Goal: Information Seeking & Learning: Learn about a topic

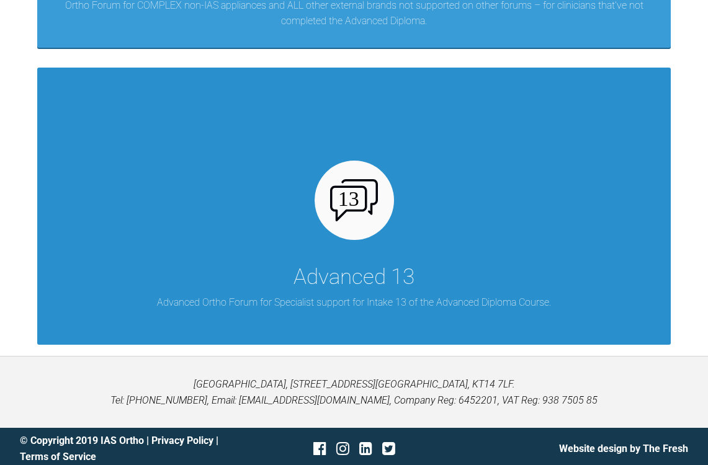
click at [404, 231] on div "Advanced 13 Advanced Ortho Forum for Specialist support for Intake 13 of the Ad…" at bounding box center [353, 206] width 633 height 277
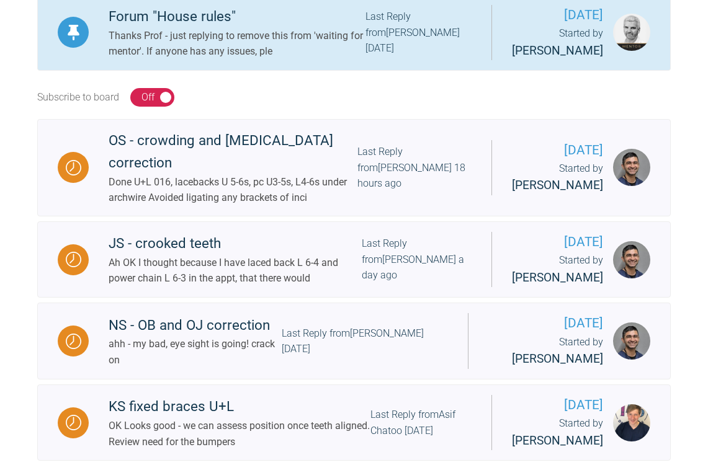
scroll to position [411, 0]
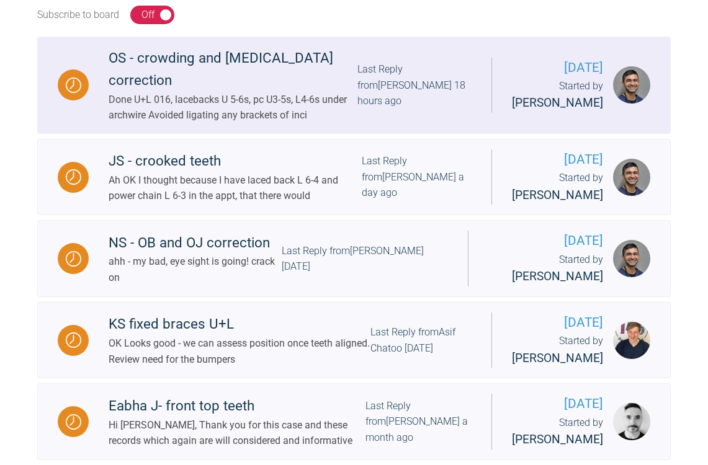
click at [191, 92] on div "OS - crowding and [MEDICAL_DATA] correction" at bounding box center [233, 69] width 249 height 45
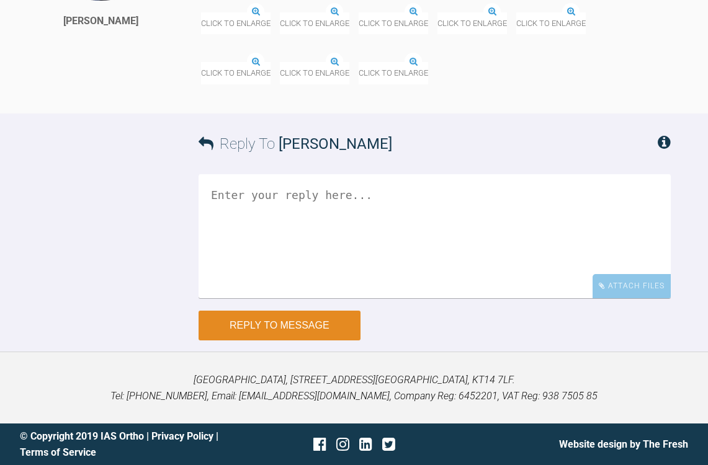
scroll to position [8132, 0]
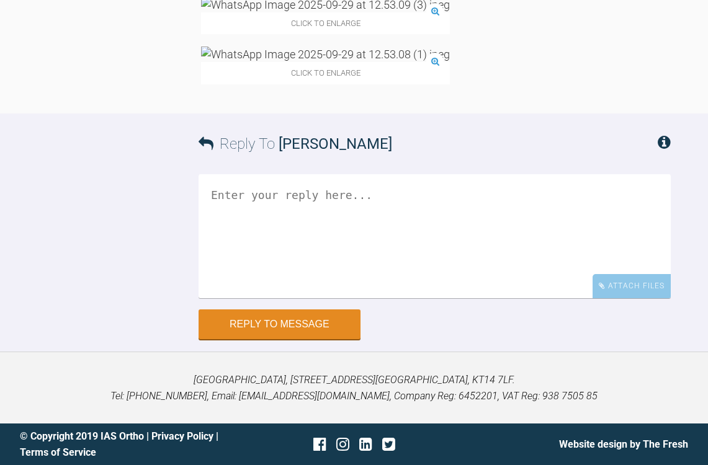
scroll to position [135, 0]
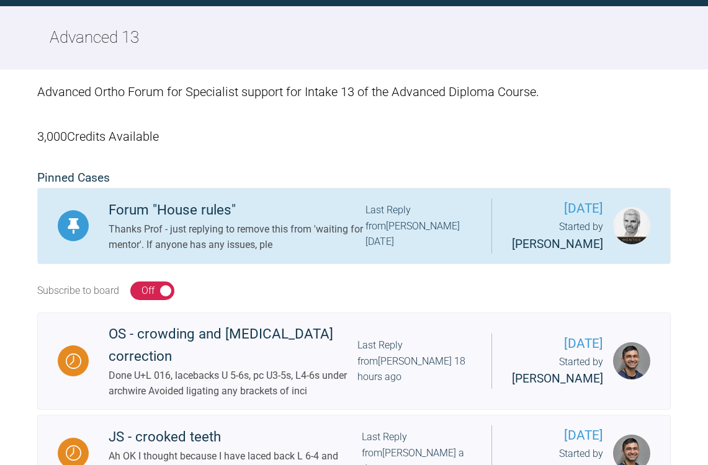
click at [190, 221] on div "Forum "House rules"" at bounding box center [237, 210] width 257 height 22
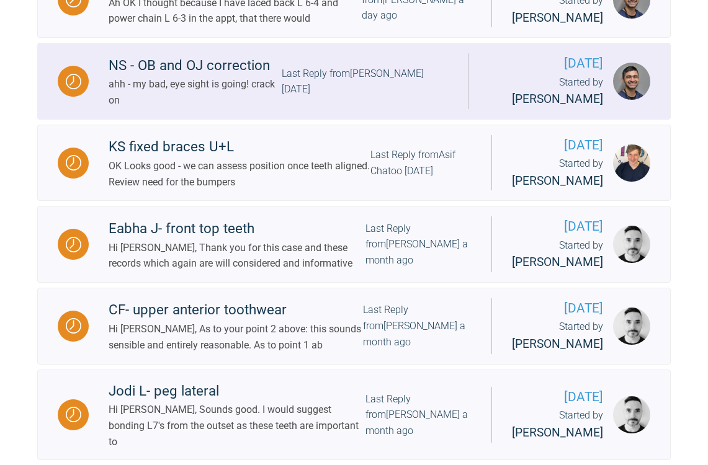
scroll to position [624, 0]
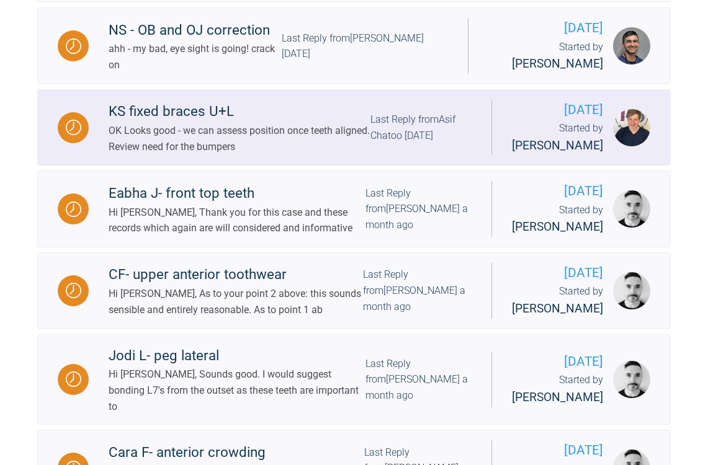
click at [171, 123] on div "KS fixed braces U+L" at bounding box center [240, 111] width 262 height 22
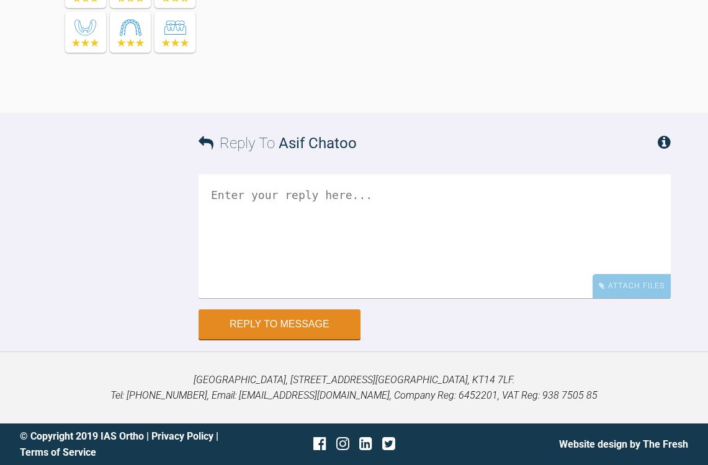
scroll to position [6417, 0]
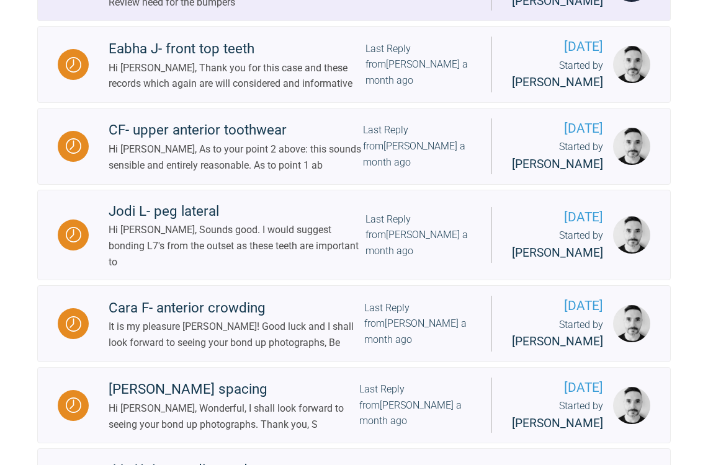
scroll to position [781, 0]
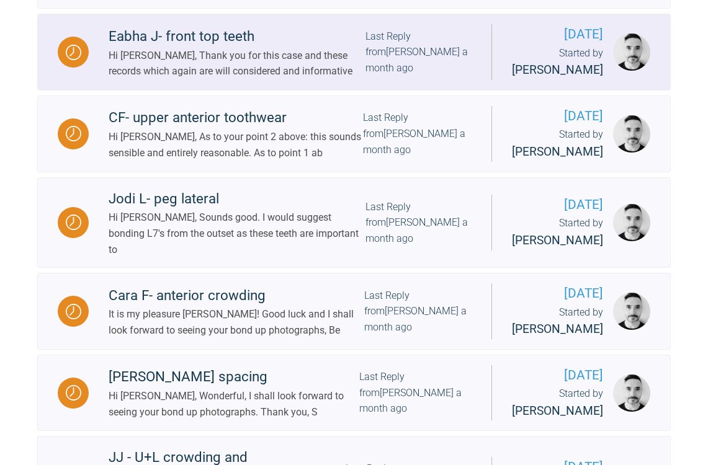
click at [221, 48] on div "Eabha J- front top teeth" at bounding box center [237, 36] width 257 height 22
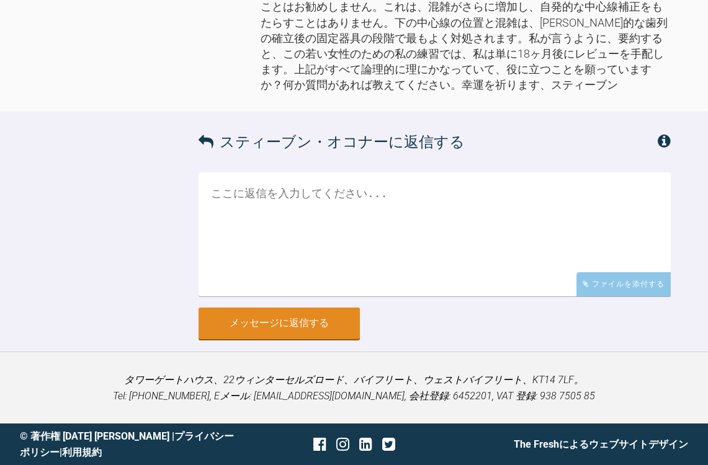
scroll to position [2072, 0]
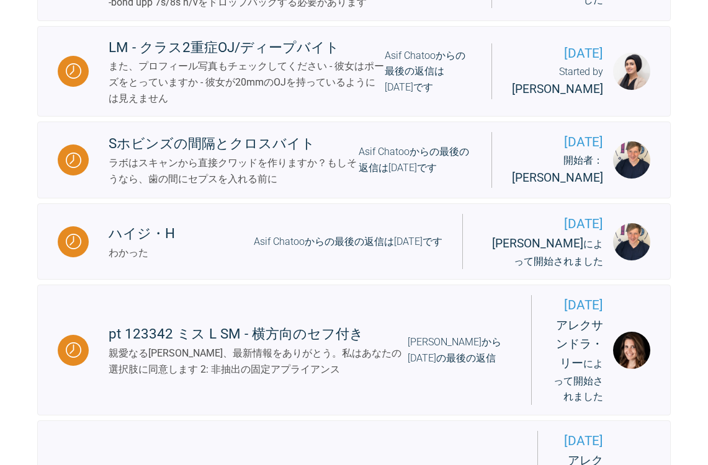
scroll to position [1390, 0]
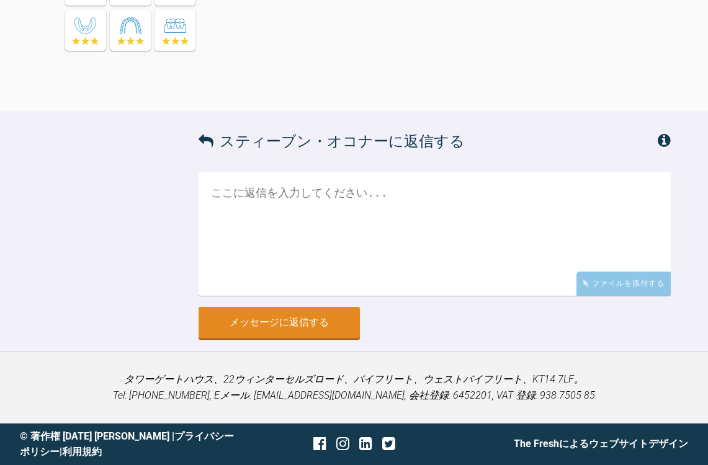
scroll to position [2745, 0]
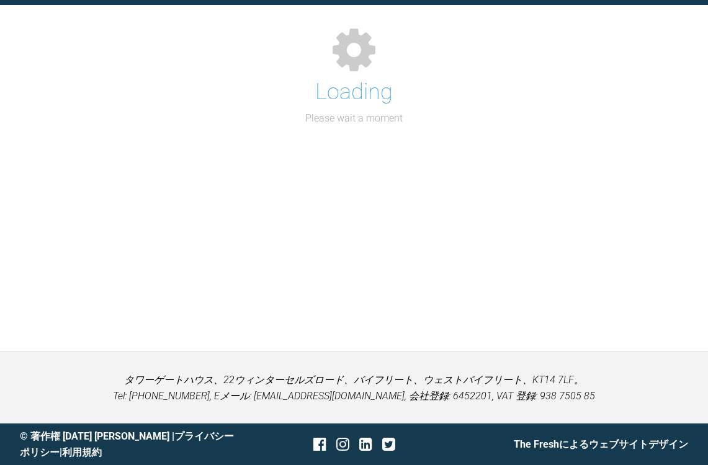
scroll to position [176, 0]
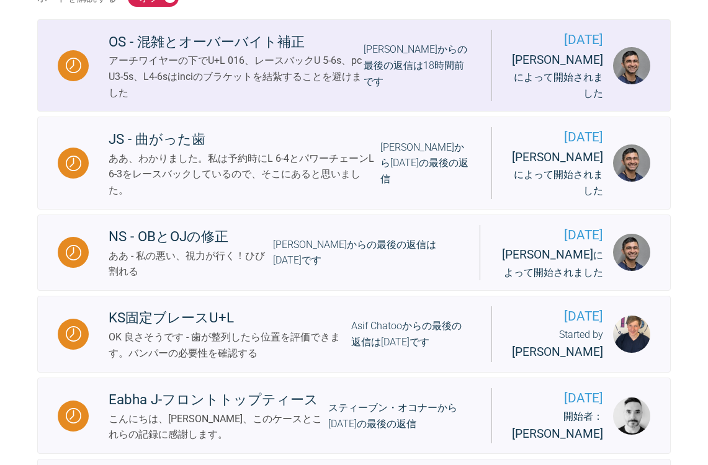
click at [179, 53] on div "OS - 混雑とオーバーバイト補正" at bounding box center [236, 42] width 255 height 22
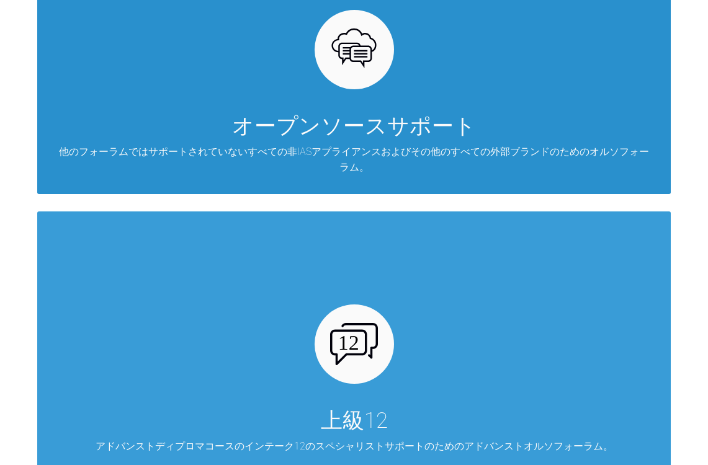
scroll to position [399, 0]
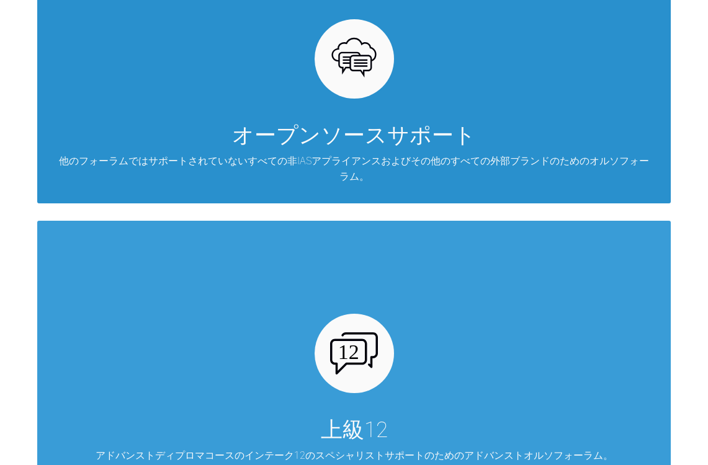
click at [289, 135] on div "オープンソースサポート" at bounding box center [354, 135] width 244 height 35
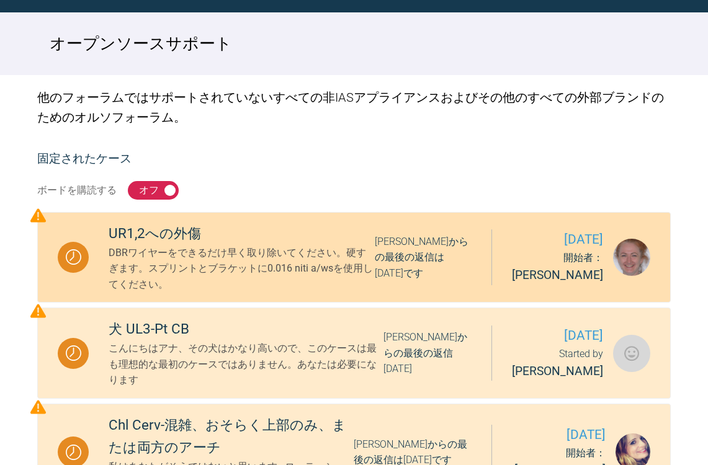
click at [290, 245] on div "UR1,2への外傷" at bounding box center [242, 234] width 266 height 22
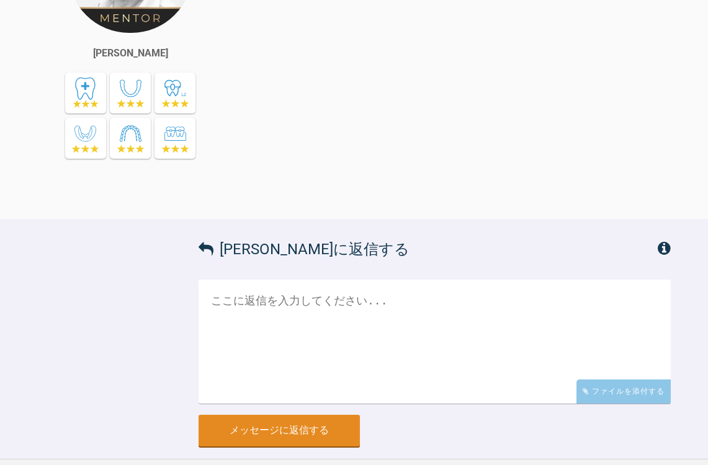
scroll to position [2827, 0]
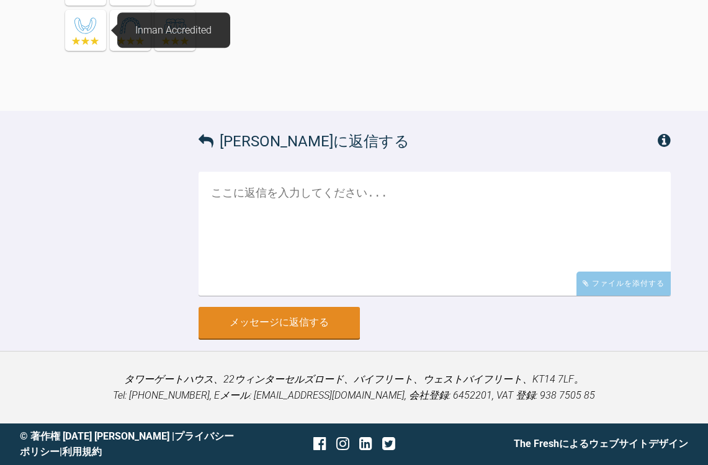
scroll to position [176, 0]
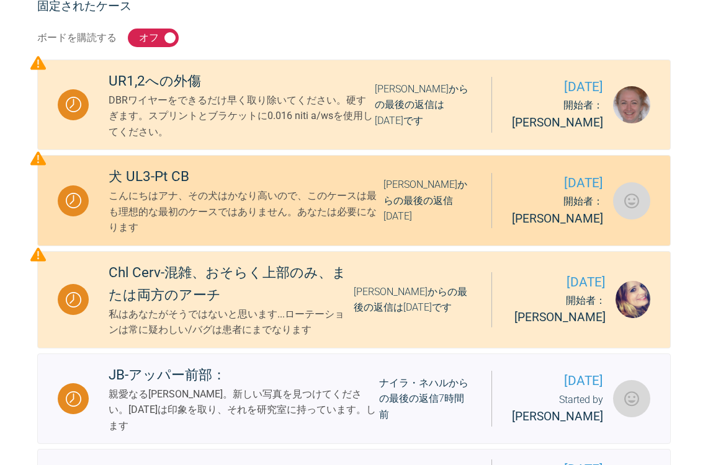
click at [252, 236] on div "こんにちはアナ、その犬はかなり高いので、このケースは最も理想的な最初のケースではありません。あなたは必要になります" at bounding box center [246, 212] width 275 height 48
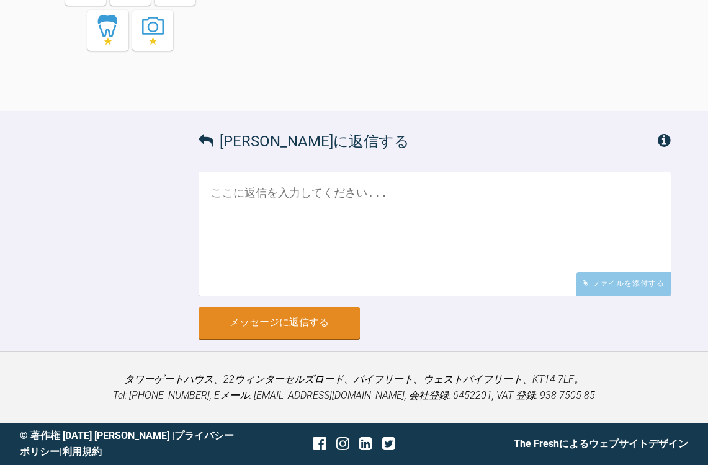
scroll to position [2329, 0]
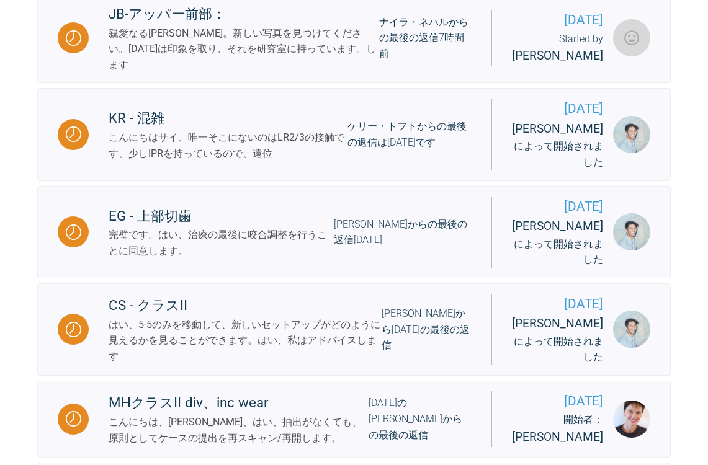
scroll to position [696, 0]
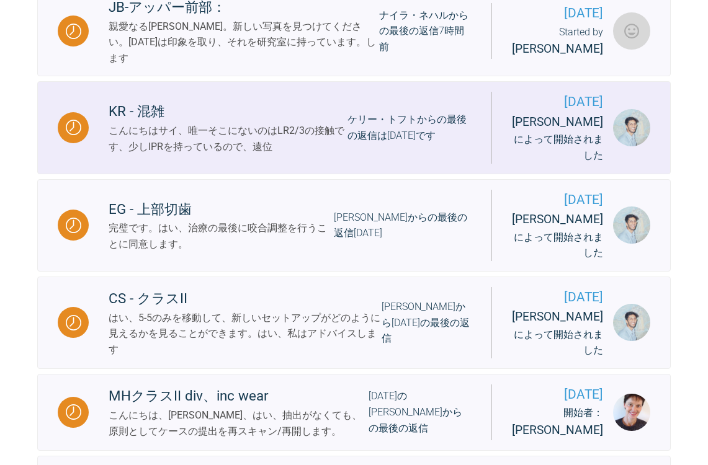
click at [211, 154] on div "こんにちはサイ、唯一そこにないのはLR2/3の接触です、少しIPRを持っているので、遠位" at bounding box center [228, 139] width 239 height 32
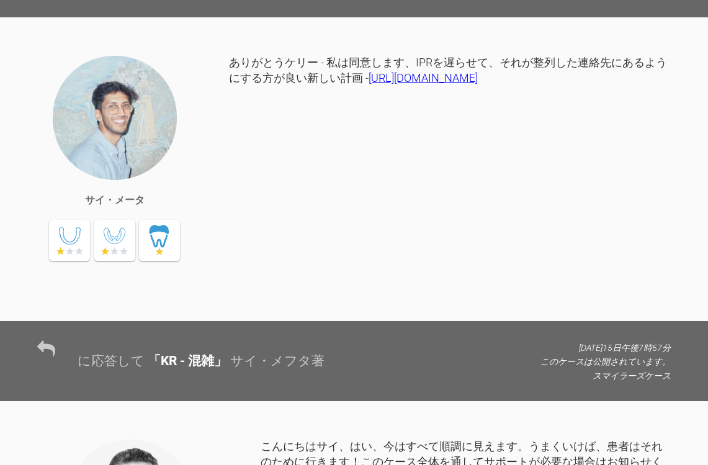
scroll to position [6329, 0]
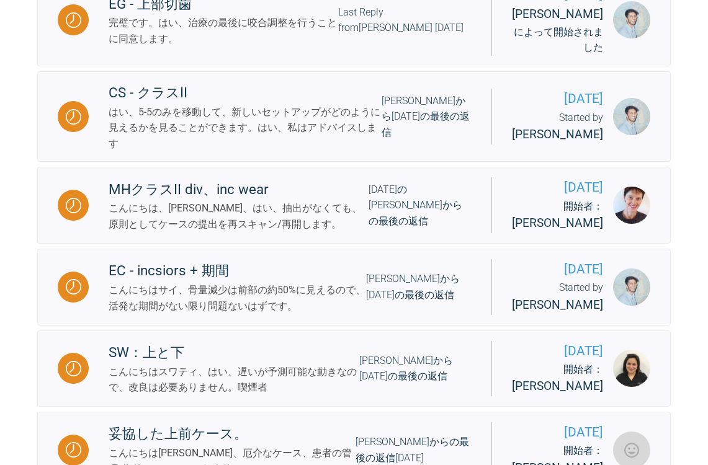
scroll to position [902, 0]
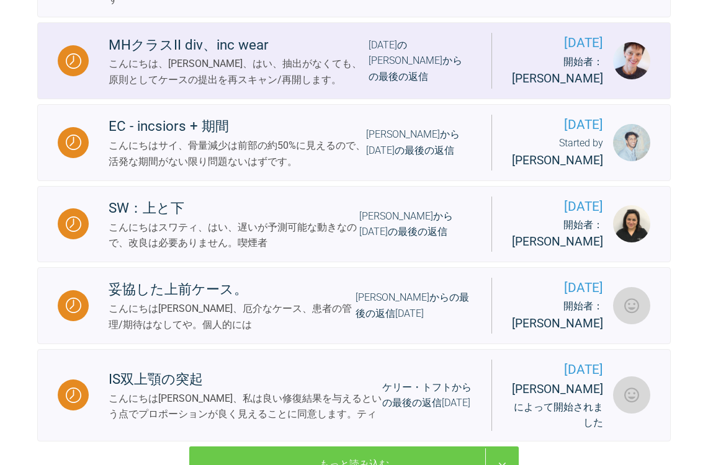
click at [302, 87] on div "こんにちは、[PERSON_NAME]、はい、抽出がなくても、原則としてケースの提出を再スキャン/再開します。" at bounding box center [239, 72] width 260 height 32
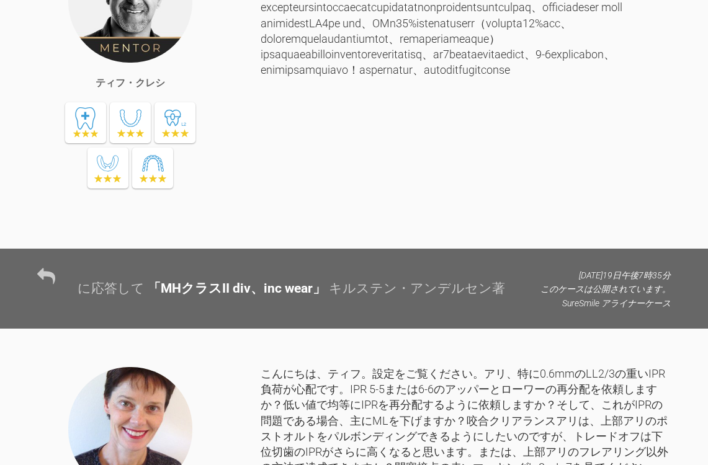
scroll to position [2916, 0]
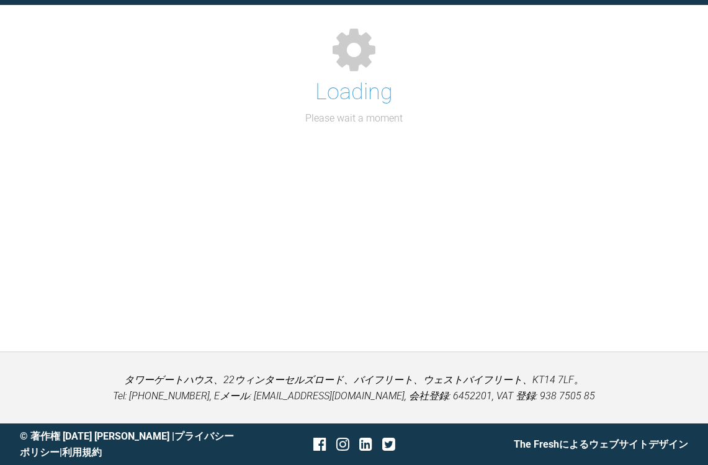
scroll to position [176, 0]
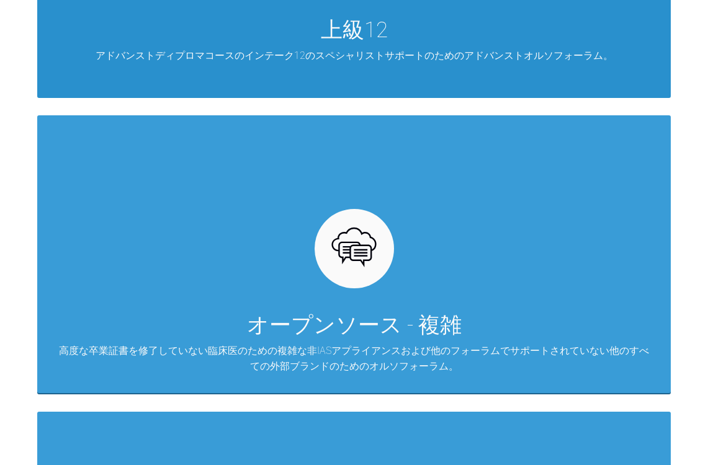
scroll to position [801, 0]
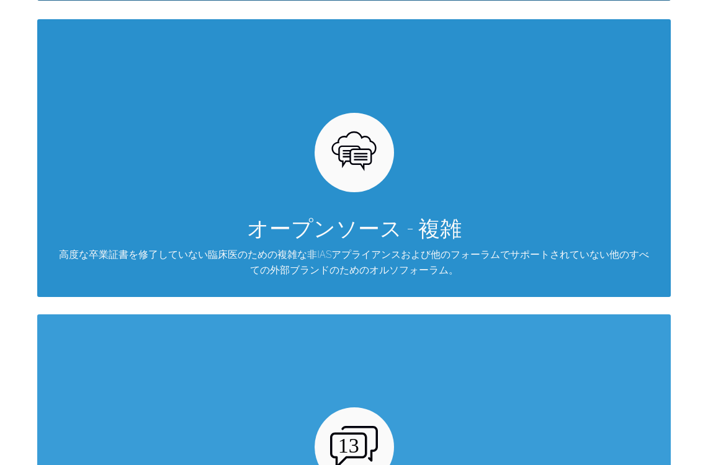
click at [205, 187] on div "オープンソース - 複雑 高度な卒業証書を修了していない臨床医のための複雑な非IASアプライアンスおよび他のフォーラムでサポートされていない他のすべての外部ブ…" at bounding box center [353, 157] width 633 height 277
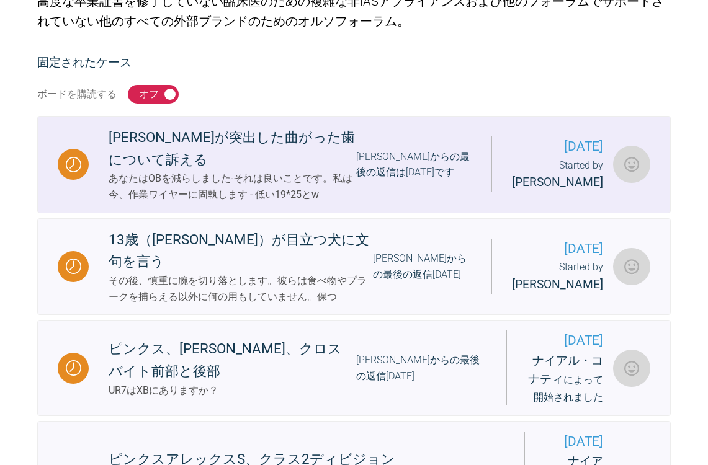
click at [205, 187] on div "あなたはOBを減らしました-それは良いことです。私は今、作業ワイヤーに固執します - 低い19*25とw" at bounding box center [232, 187] width 247 height 32
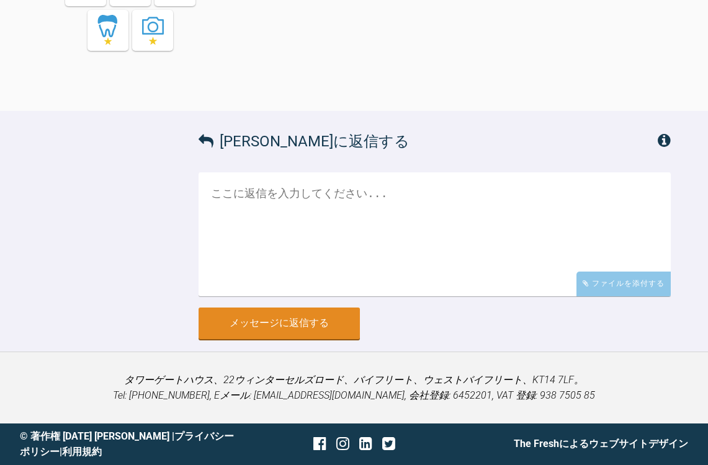
scroll to position [8548, 0]
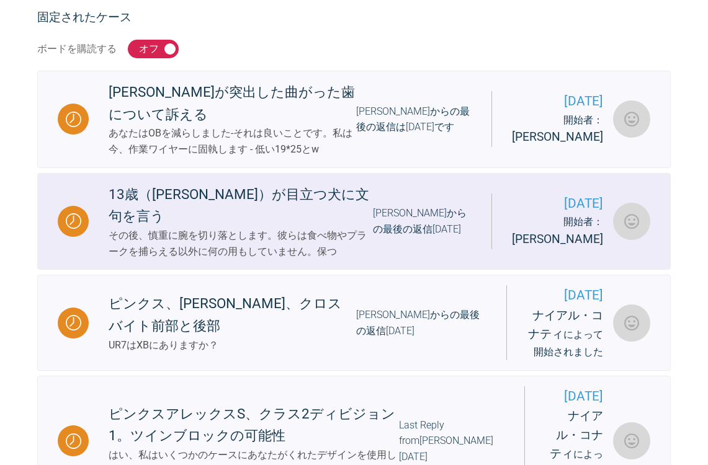
scroll to position [318, 0]
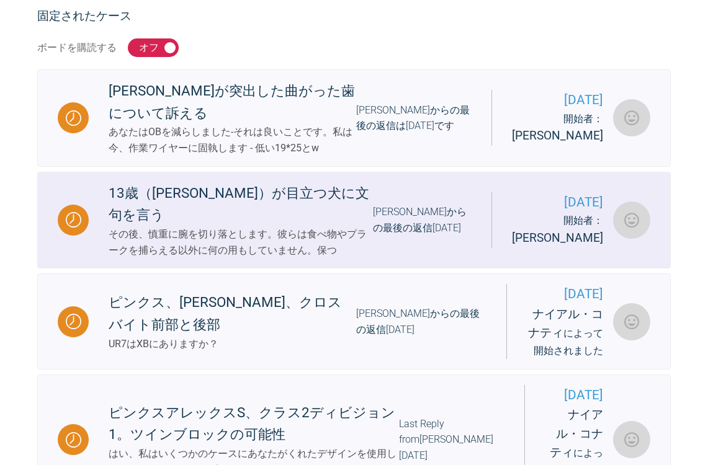
click at [254, 222] on div "13歳（[PERSON_NAME]）が目立つ犬に文句を言う" at bounding box center [241, 204] width 264 height 45
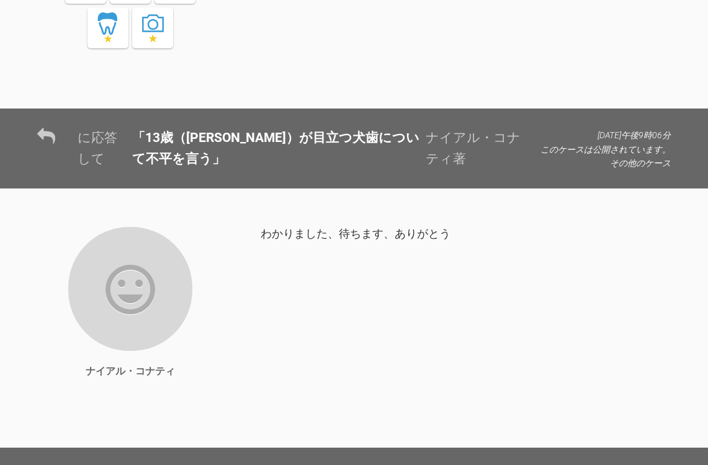
scroll to position [5284, 0]
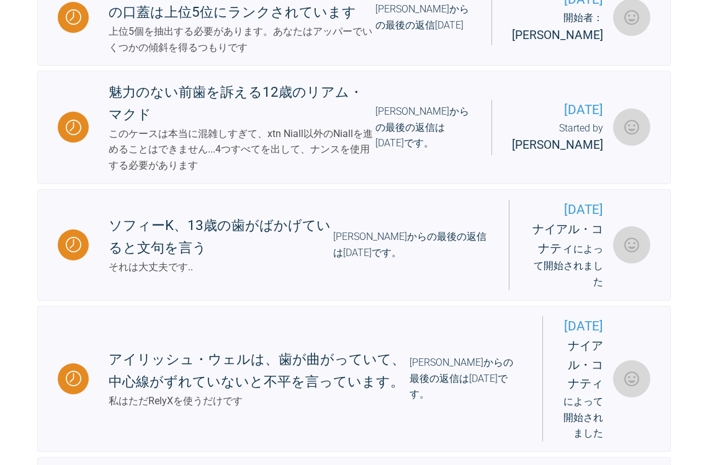
scroll to position [861, 0]
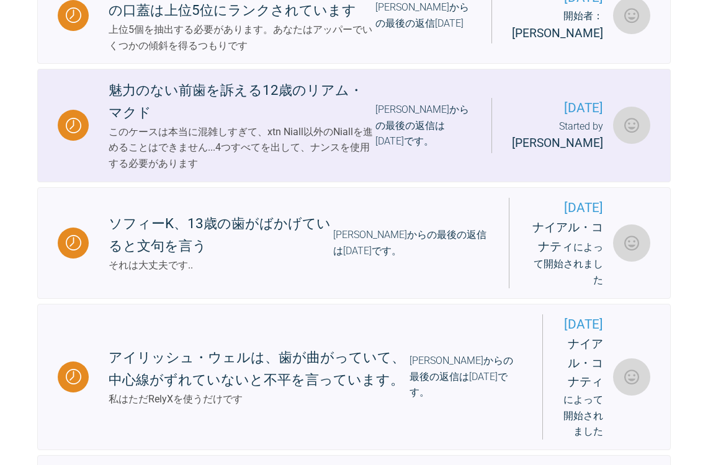
click at [242, 124] on div "魅力のない前歯を訴える12歳のリアム・マクド" at bounding box center [242, 101] width 267 height 45
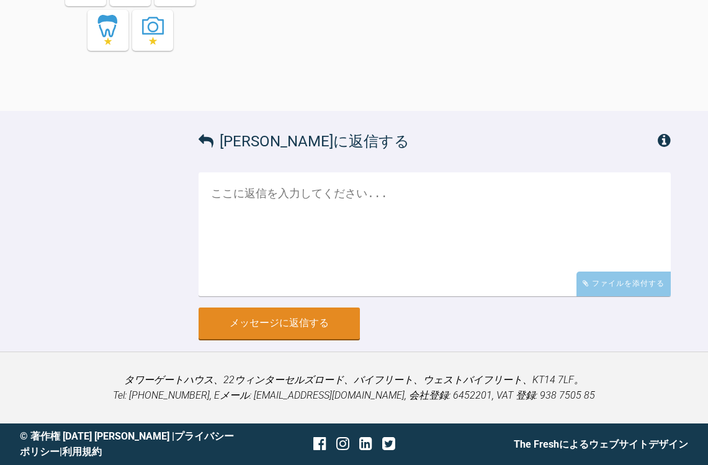
scroll to position [7817, 0]
